Goal: Find contact information: Find contact information

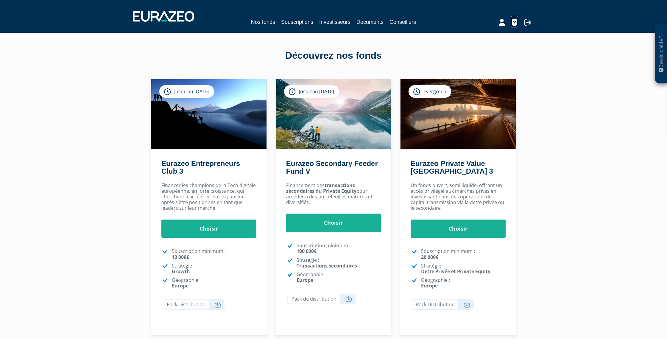
click at [514, 21] on icon at bounding box center [514, 22] width 7 height 7
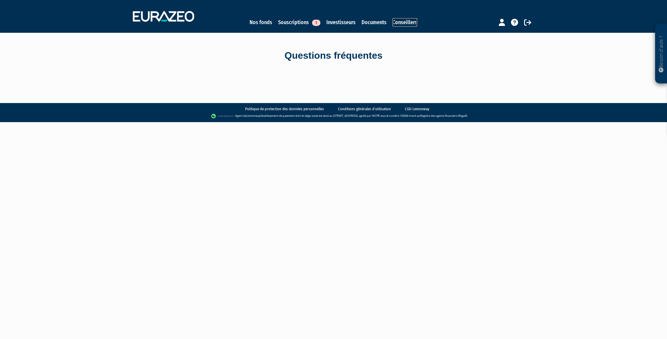
click at [400, 21] on link "Conseillers" at bounding box center [404, 22] width 25 height 8
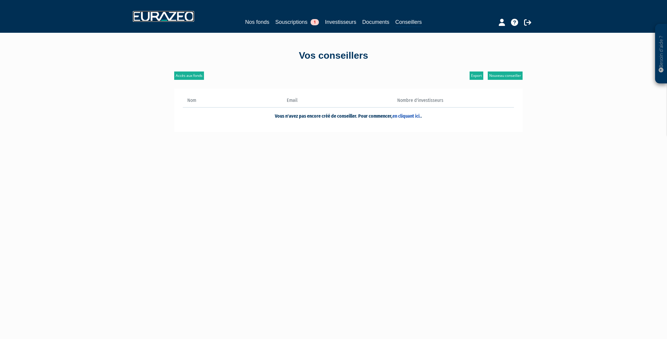
click at [165, 17] on img at bounding box center [163, 16] width 61 height 11
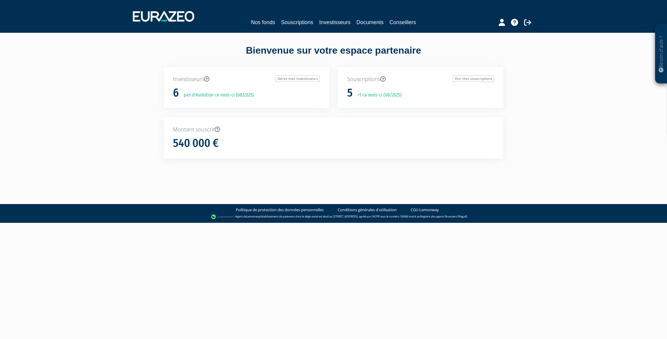
click at [658, 52] on p "Besoin d'aide ?" at bounding box center [660, 54] width 7 height 54
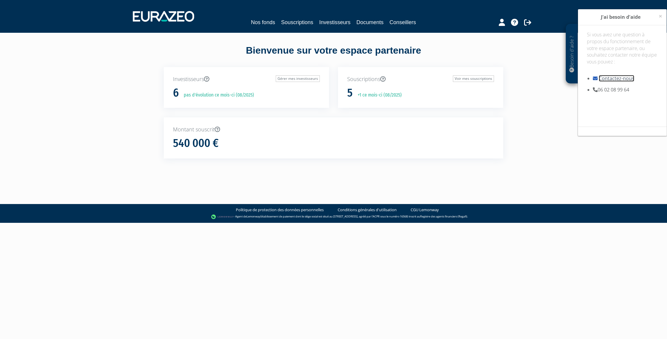
click at [620, 79] on link "Contactez-nous" at bounding box center [615, 78] width 35 height 7
click at [257, 21] on link "Nos fonds" at bounding box center [263, 22] width 24 height 8
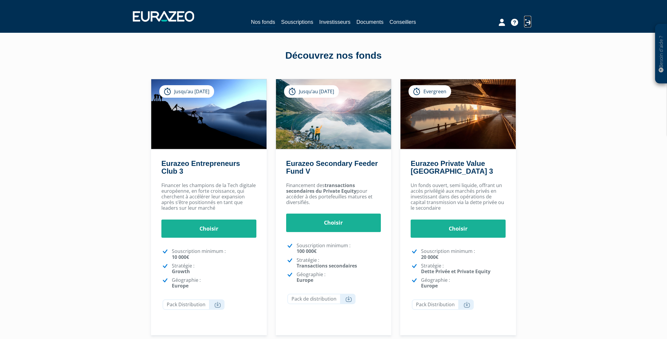
click at [527, 21] on icon at bounding box center [527, 22] width 7 height 7
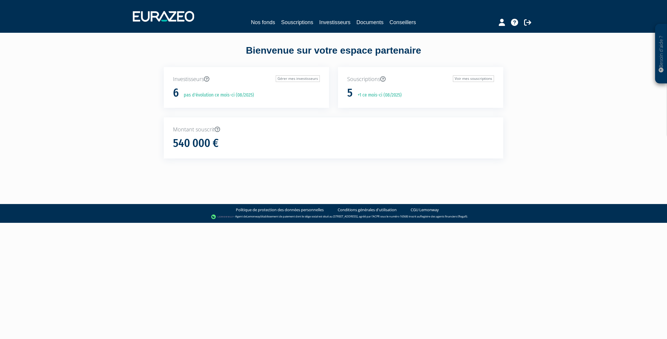
click at [212, 95] on p "pas d'évolution ce mois-ci (08/2025)" at bounding box center [216, 95] width 74 height 7
click at [296, 21] on link "Souscriptions" at bounding box center [297, 22] width 32 height 8
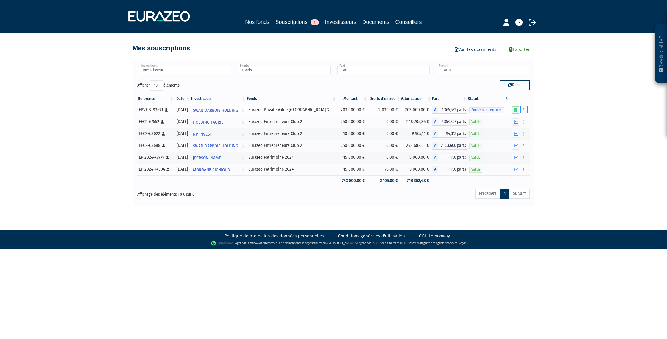
click at [525, 109] on button "button" at bounding box center [523, 109] width 7 height 7
